Goal: Complete application form

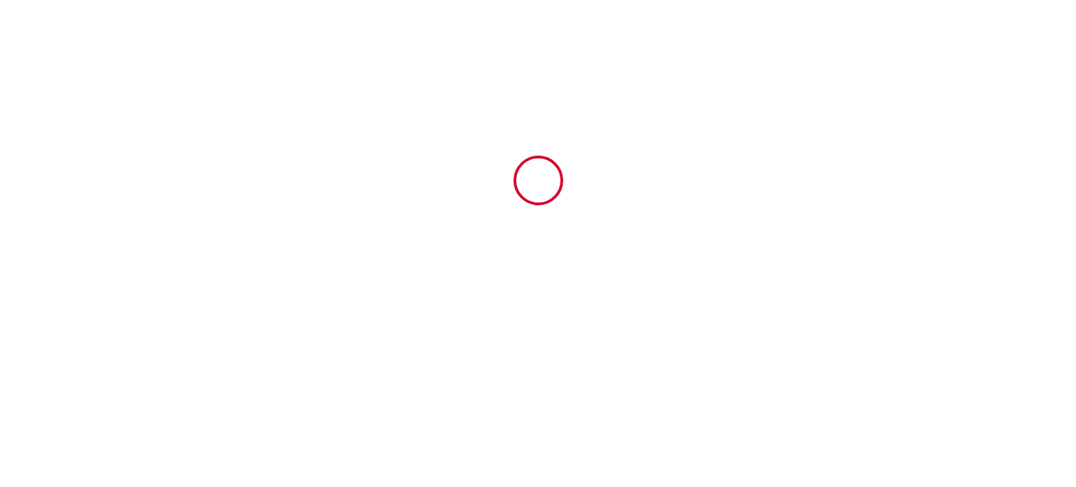
type input "6907935"
type input "So Sweet"
type input "[STREET_ADDRESS]"
type input "14520"
type input "Sainte-Honorine-des-Pertes"
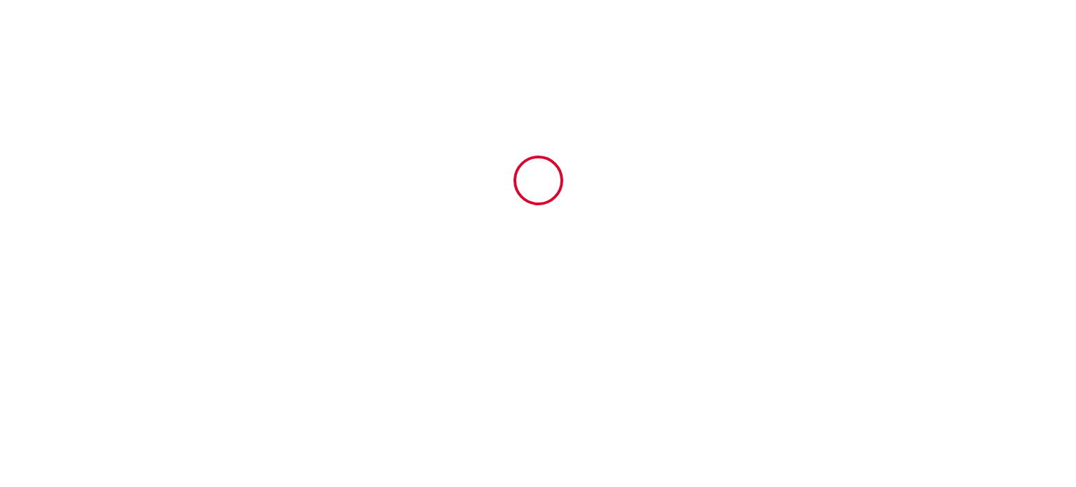
type input "[GEOGRAPHIC_DATA]"
type input "[DATE]"
type input "2"
type input "3"
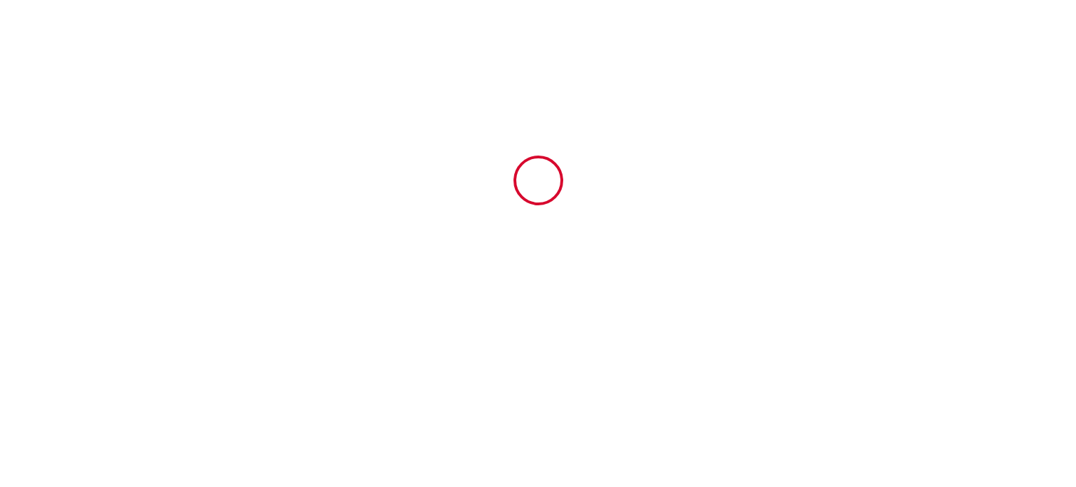
type input "600"
type input "840.7"
type input "Séverine"
type input "Bichot"
type input "2 Rue Saint-Siméon"
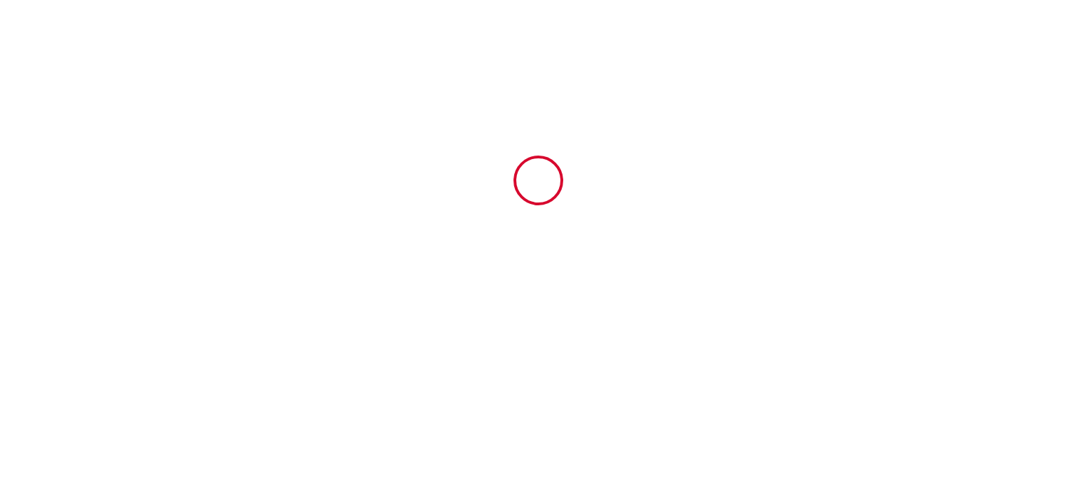
type input "14520"
type input "Sainte honorine des pertes"
type input "France"
type input "feespourvous14@gmail.com"
type input "Marine"
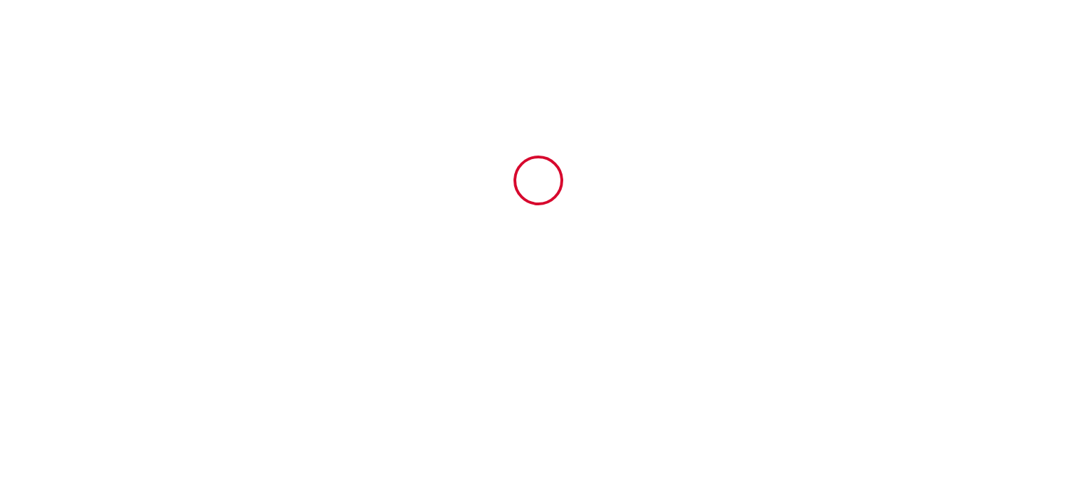
type input "[PERSON_NAME]"
type input "5b la grand' route"
type input "14250"
type input "LOUCELLES"
type input "[EMAIL_ADDRESS][DOMAIN_NAME]"
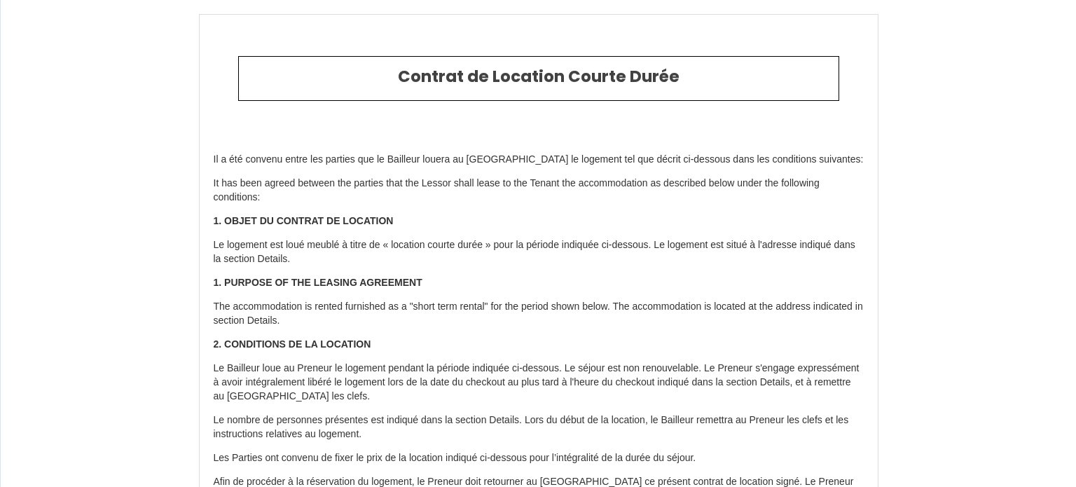
type input "[PHONE_NUMBER]"
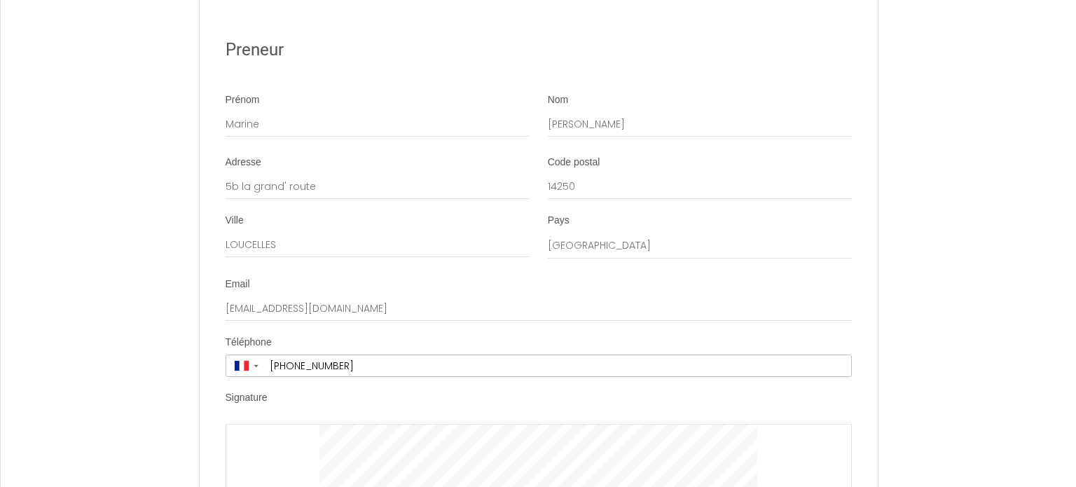
scroll to position [2653, 0]
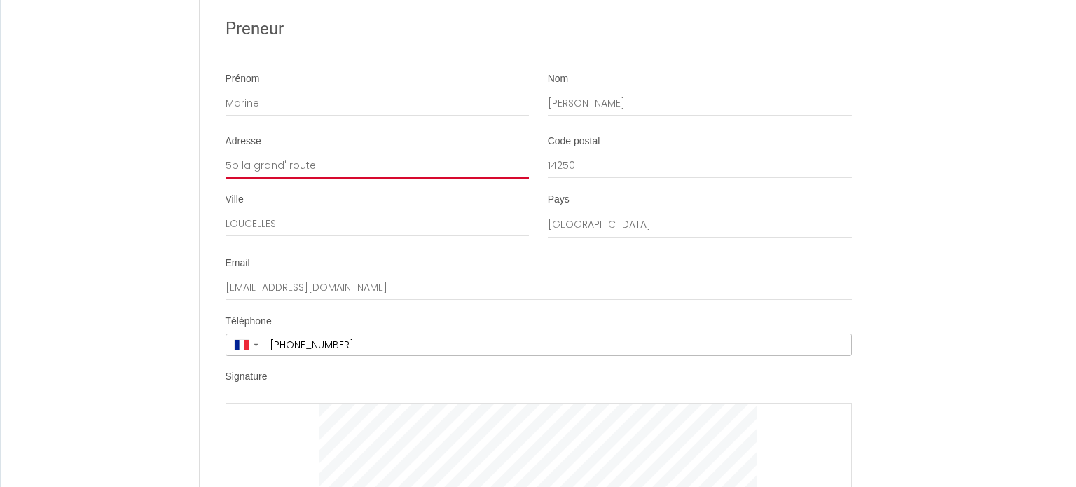
drag, startPoint x: 323, startPoint y: 181, endPoint x: 201, endPoint y: 172, distance: 122.2
click at [201, 172] on li "Adresse 5b la grand' route Code postal 14250 [GEOGRAPHIC_DATA] [GEOGRAPHIC_DATA…" at bounding box center [538, 194] width 677 height 118
type input "[STREET_ADDRESS][PERSON_NAME]"
click at [572, 177] on input "14250" at bounding box center [700, 165] width 304 height 25
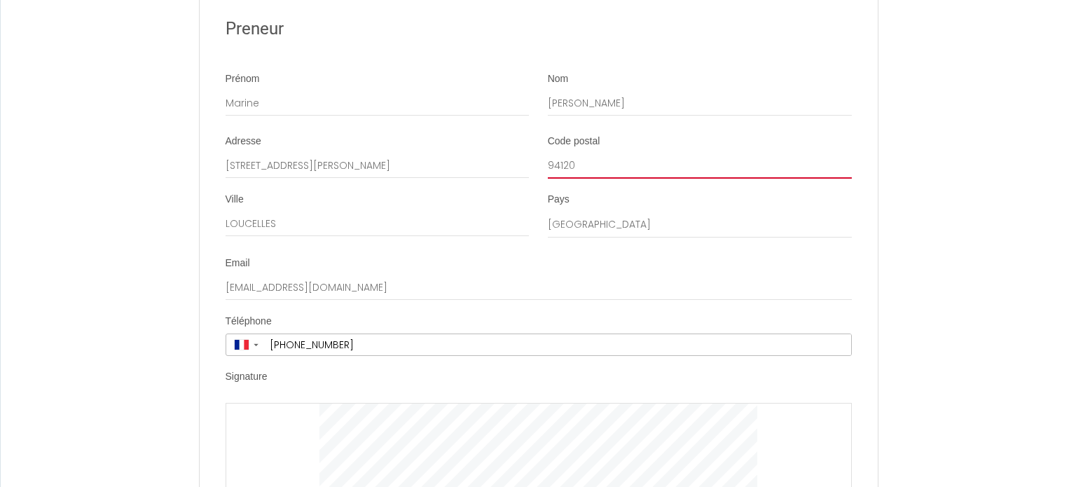
type input "94120"
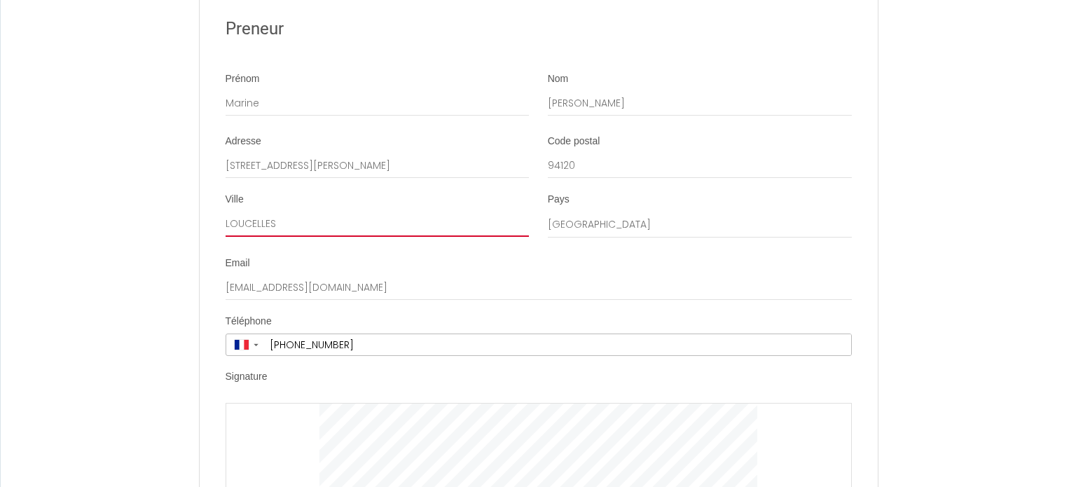
click at [249, 237] on input "LOUCELLES" at bounding box center [378, 224] width 304 height 25
type input "Fontenay sous Bois"
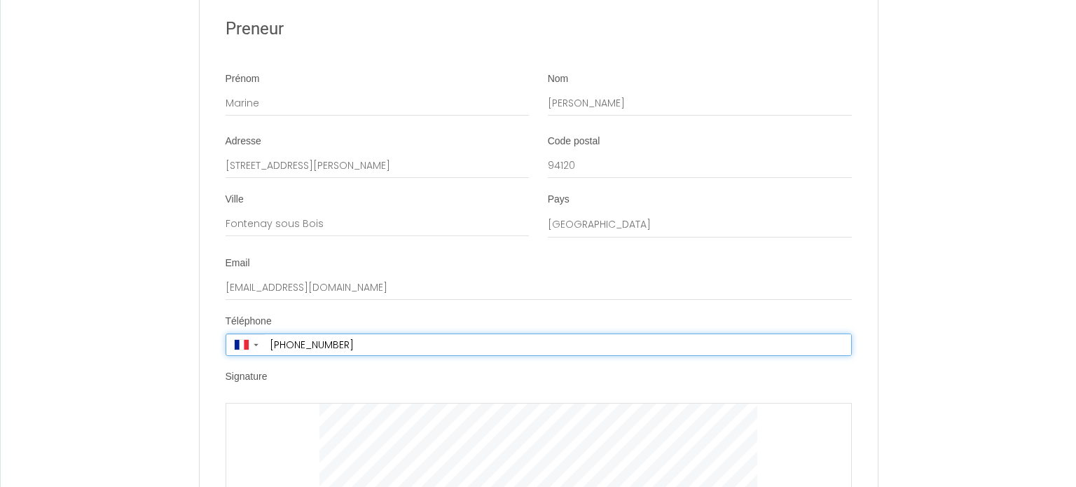
drag, startPoint x: 381, startPoint y: 361, endPoint x: 270, endPoint y: 350, distance: 111.3
click at [270, 350] on input "[PHONE_NUMBER]" at bounding box center [558, 344] width 586 height 21
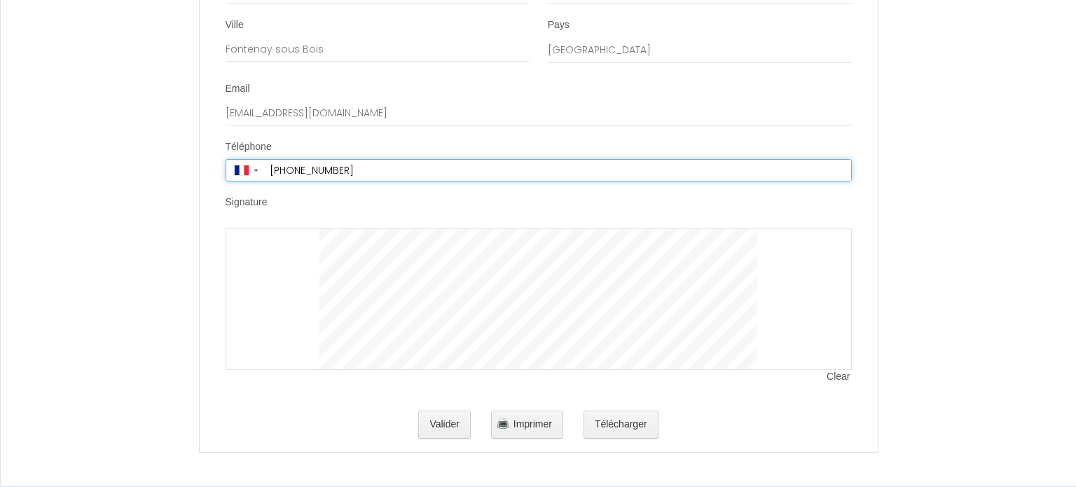
scroll to position [2839, 0]
type input "[PHONE_NUMBER]"
click at [277, 247] on div at bounding box center [539, 299] width 626 height 142
click at [339, 259] on div at bounding box center [539, 299] width 626 height 142
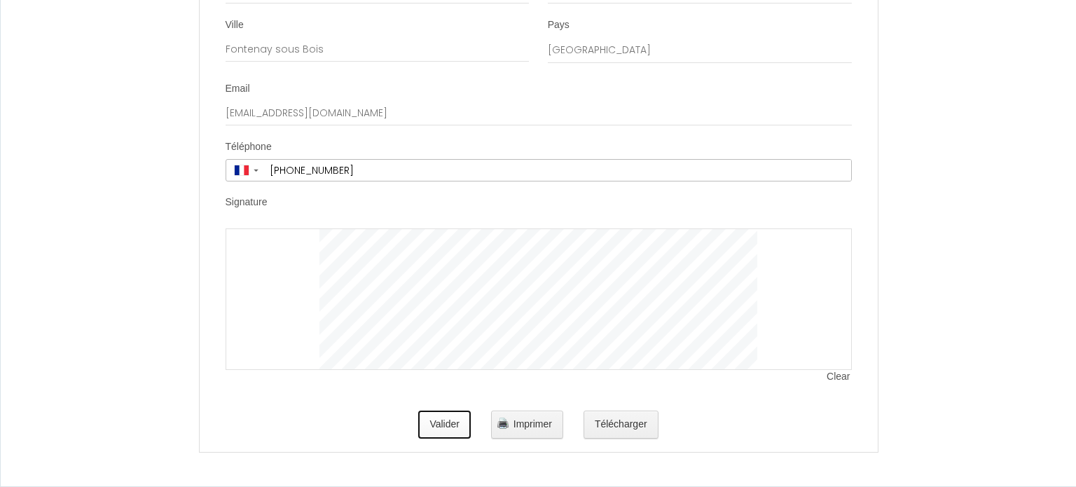
click at [448, 432] on button "Valider" at bounding box center [444, 425] width 53 height 28
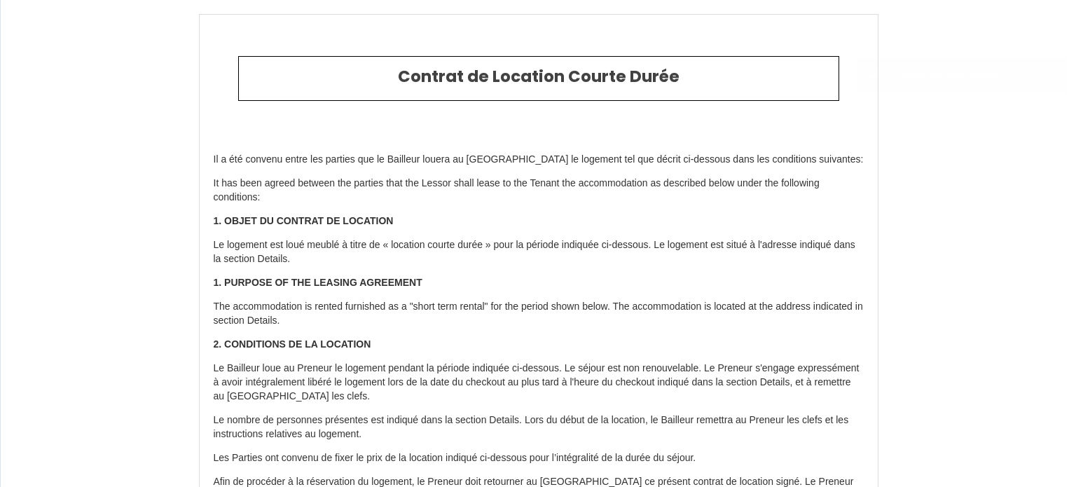
type input "14.7"
type input "90"
type input "736"
type input "[STREET_ADDRESS][PERSON_NAME]"
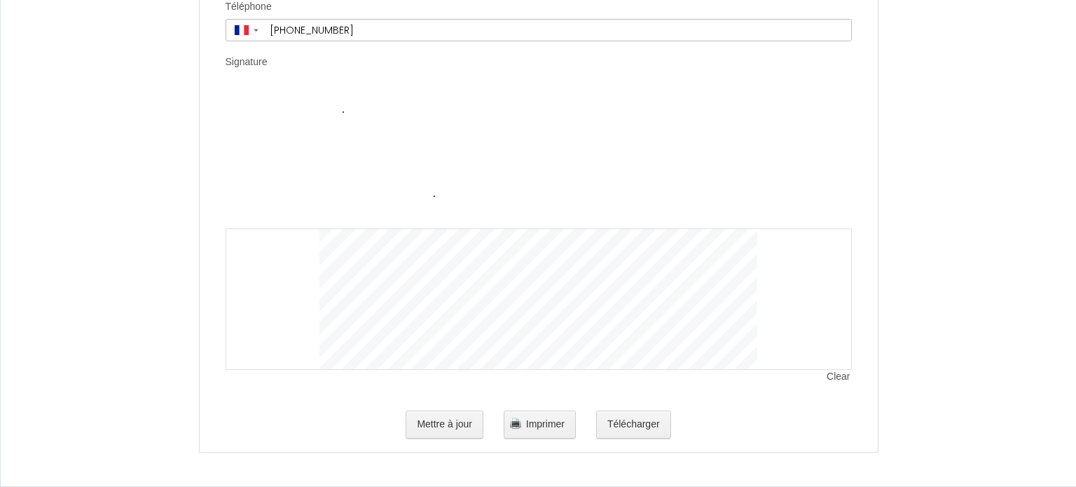
scroll to position [2979, 0]
click at [842, 380] on span "Clear" at bounding box center [839, 377] width 25 height 14
click at [308, 359] on div at bounding box center [539, 299] width 626 height 142
click at [459, 427] on button "Mettre à jour" at bounding box center [445, 425] width 78 height 28
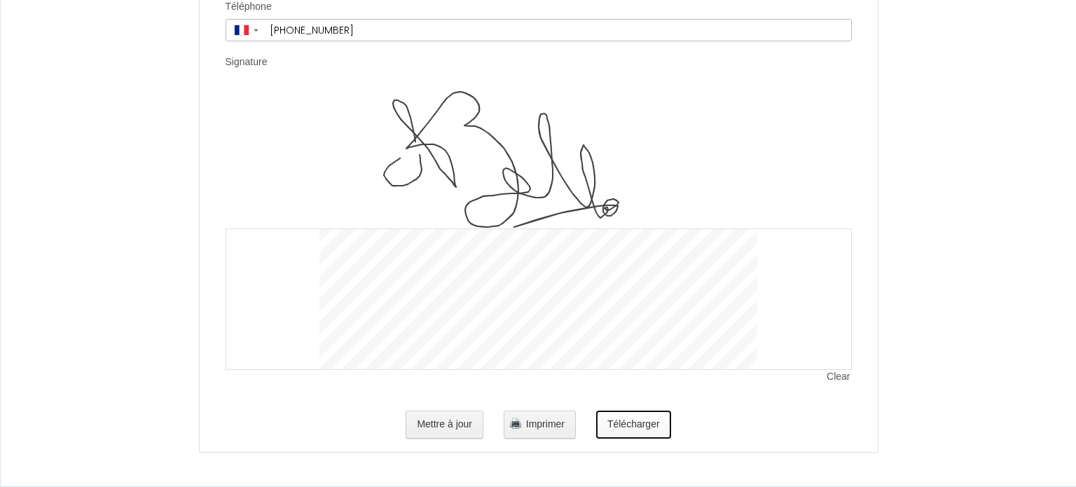
click at [636, 420] on button "Télécharger" at bounding box center [633, 425] width 75 height 28
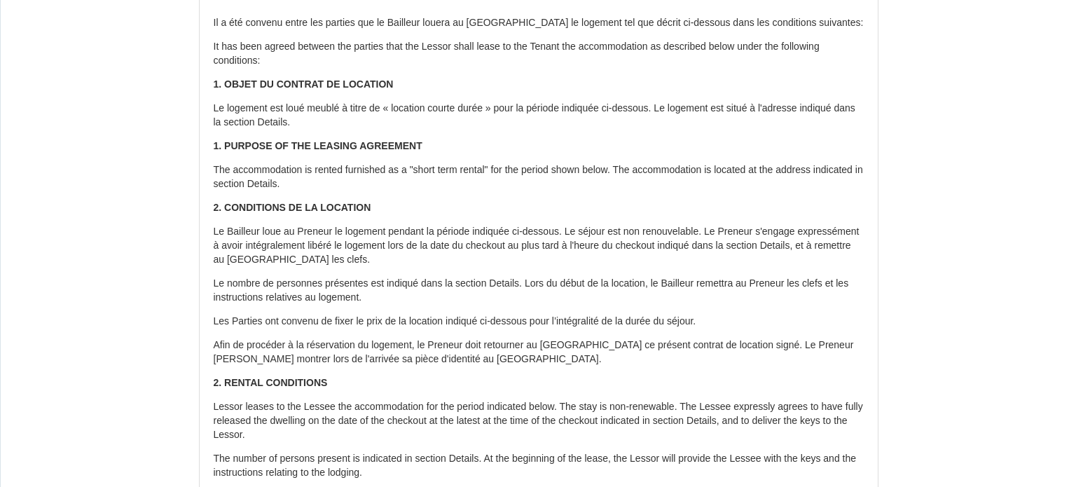
scroll to position [0, 0]
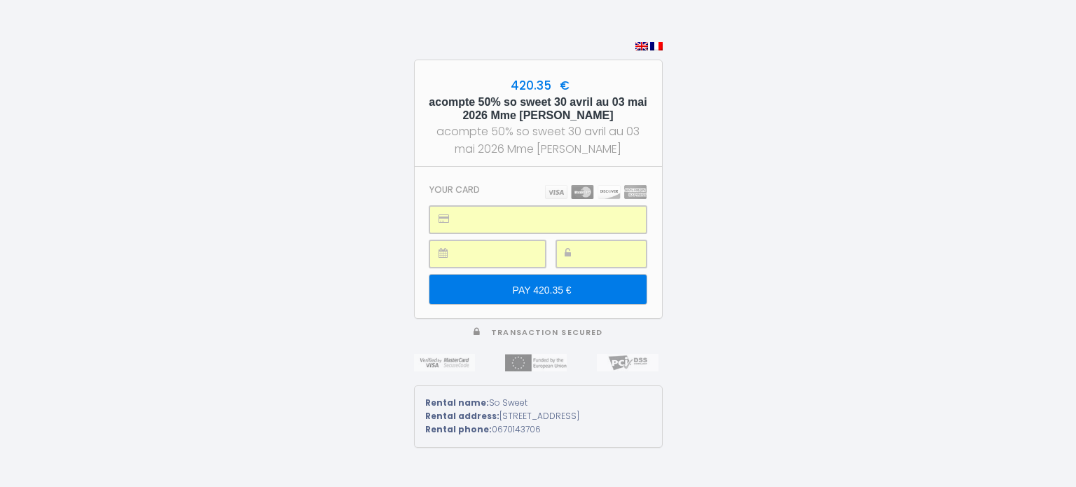
click at [530, 284] on input "PAY 420.35 €" at bounding box center [538, 289] width 217 height 29
